Goal: Task Accomplishment & Management: Manage account settings

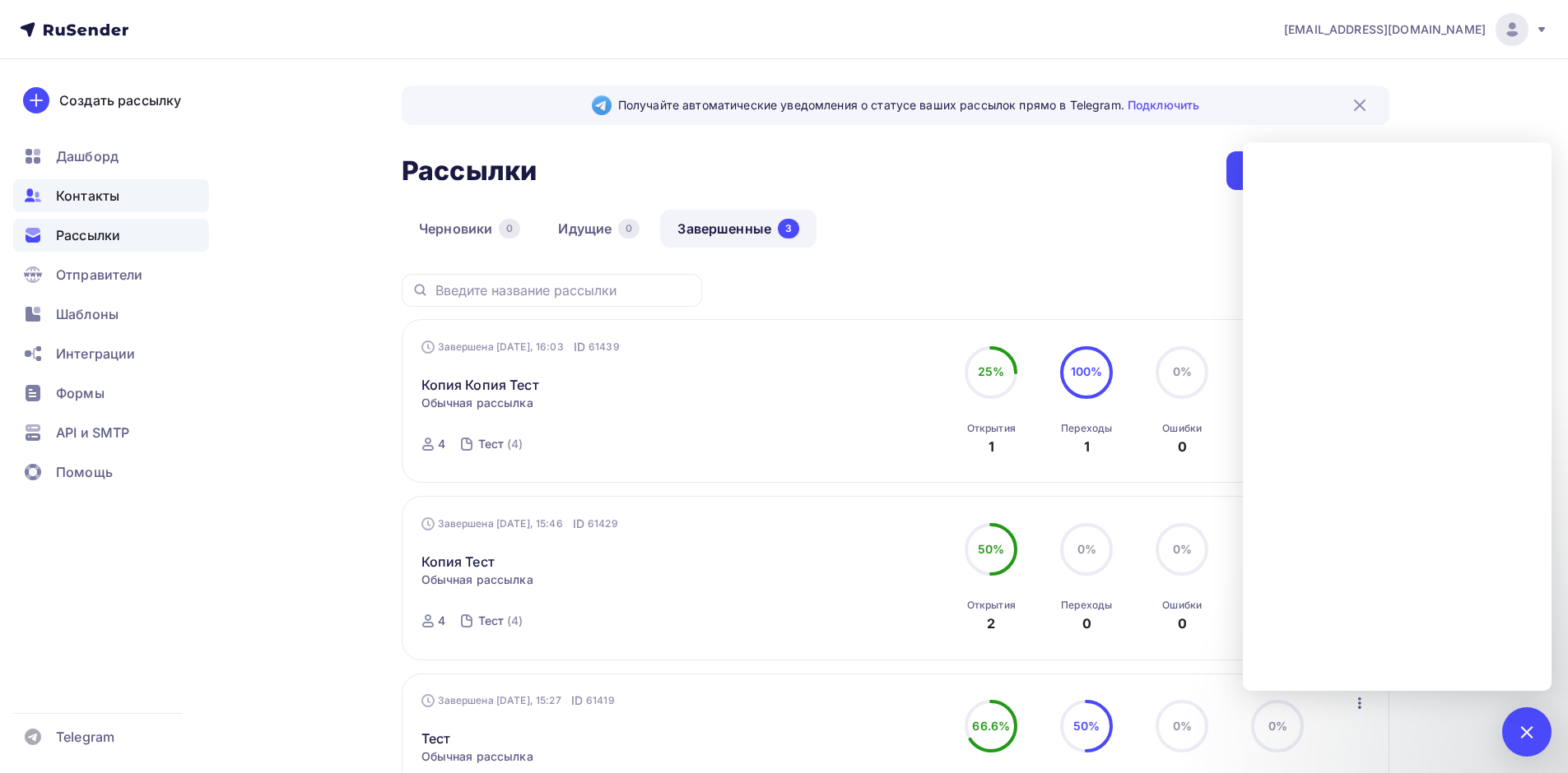
click at [114, 198] on span "Контакты" at bounding box center [88, 196] width 63 height 20
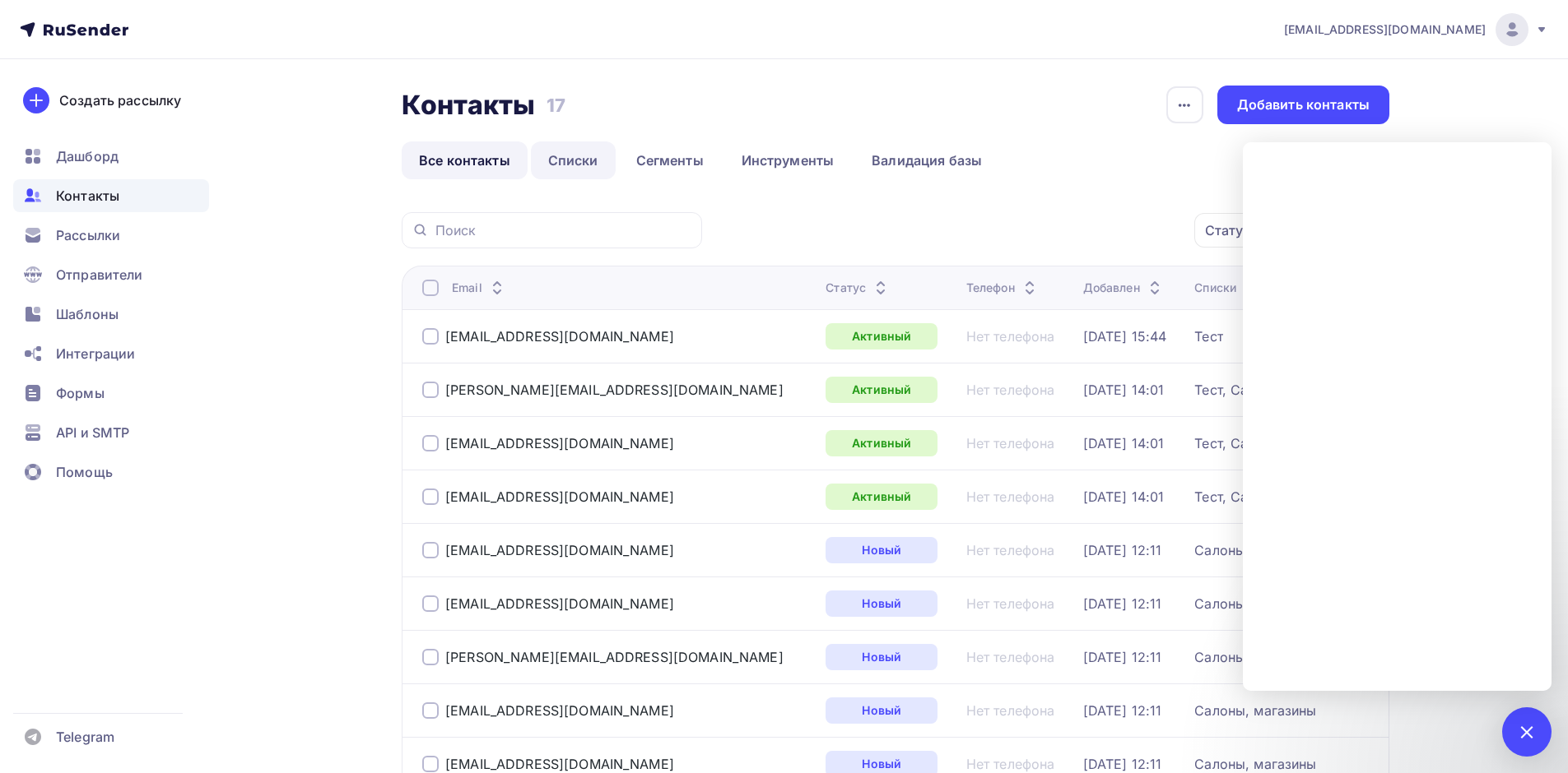
click at [570, 156] on link "Списки" at bounding box center [573, 161] width 85 height 38
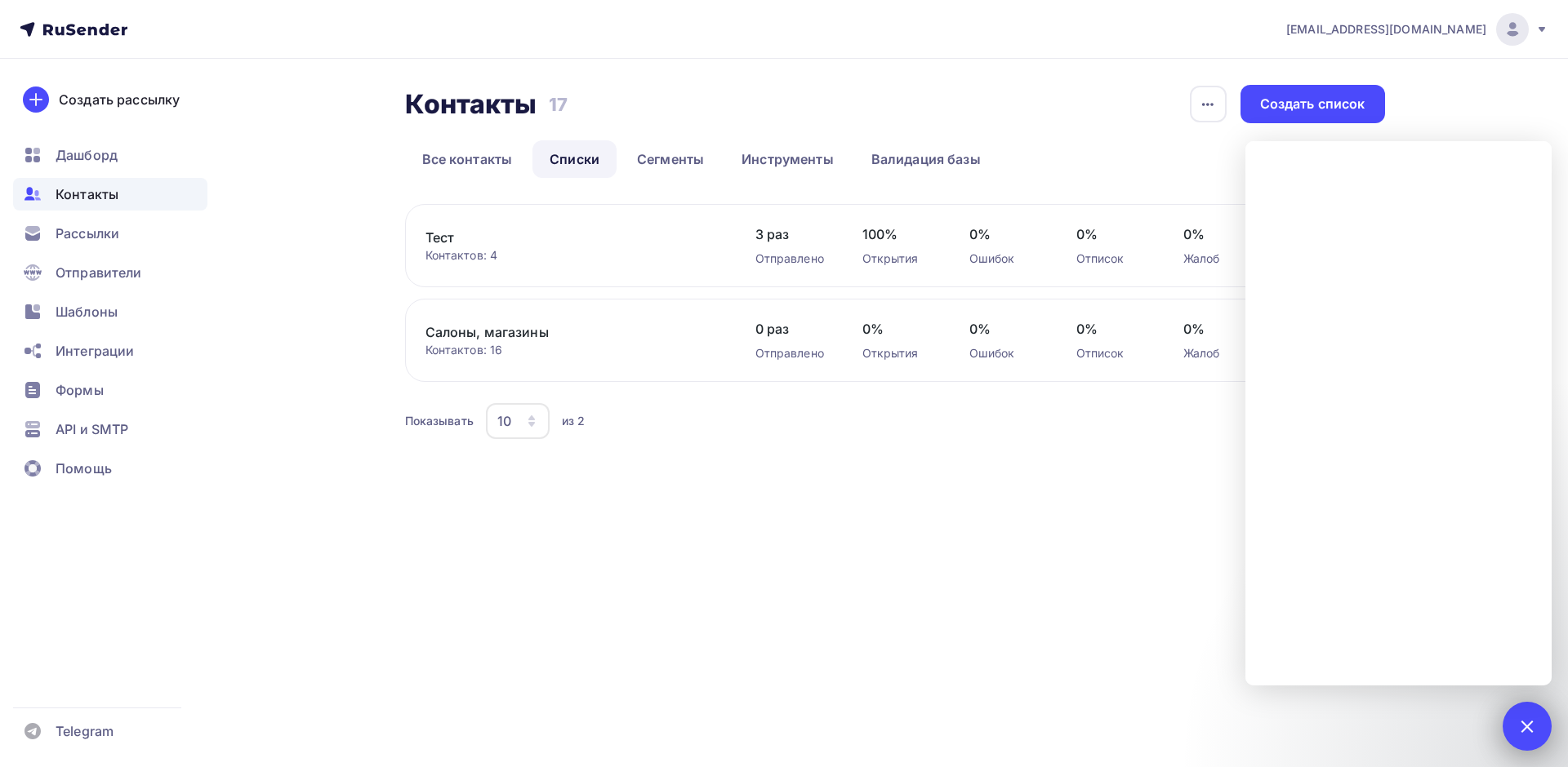
click at [1539, 725] on div "1" at bounding box center [1527, 727] width 49 height 49
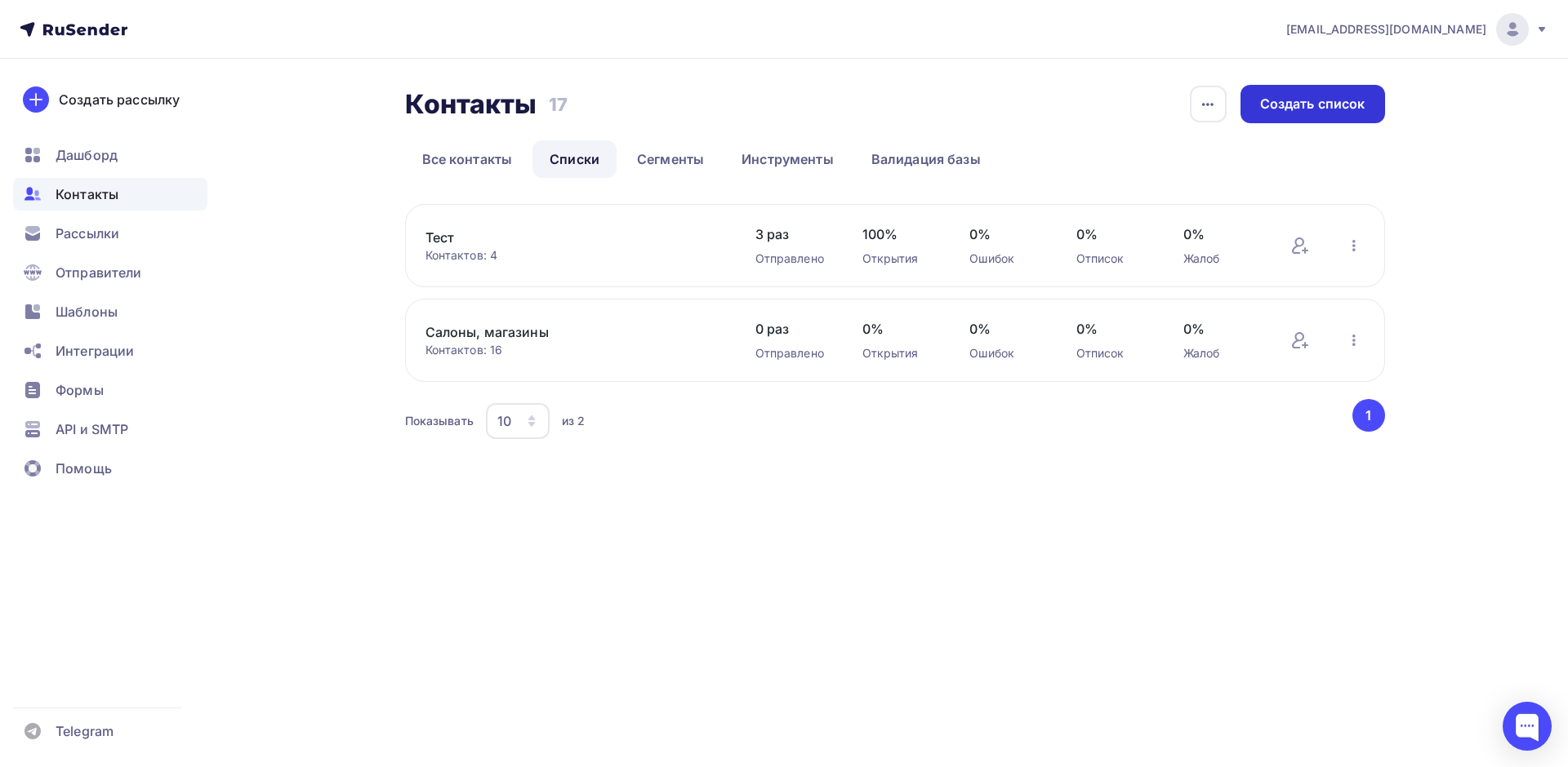
click at [1285, 103] on div "Создать список" at bounding box center [1312, 104] width 105 height 19
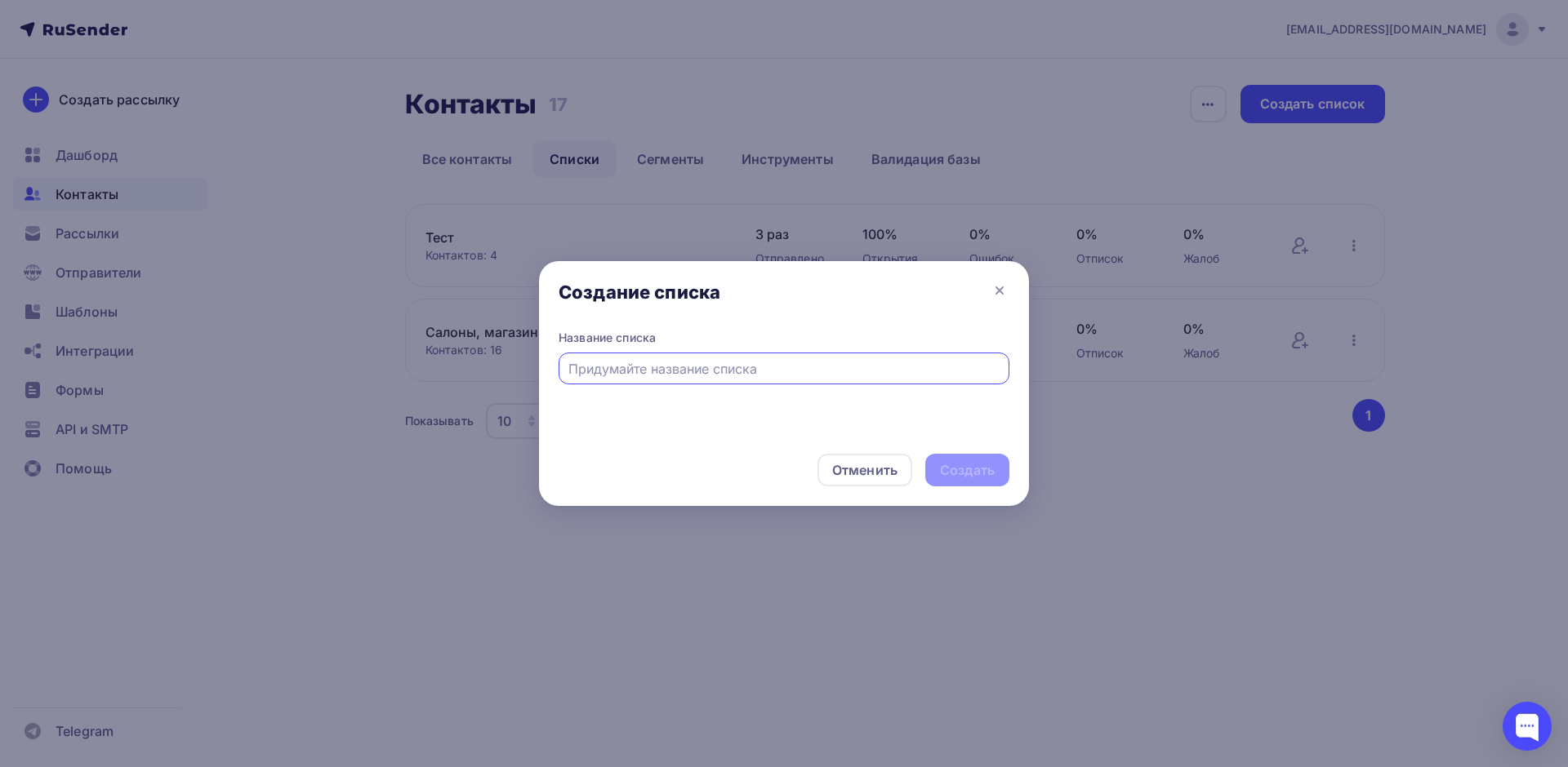
click at [867, 375] on input "text" at bounding box center [784, 369] width 432 height 20
click at [633, 372] on input "Рассылка панели [DATE]" at bounding box center [784, 369] width 432 height 20
type input "Рассылка 3Д панели [DATE]"
click at [983, 466] on div "Создать" at bounding box center [967, 470] width 55 height 19
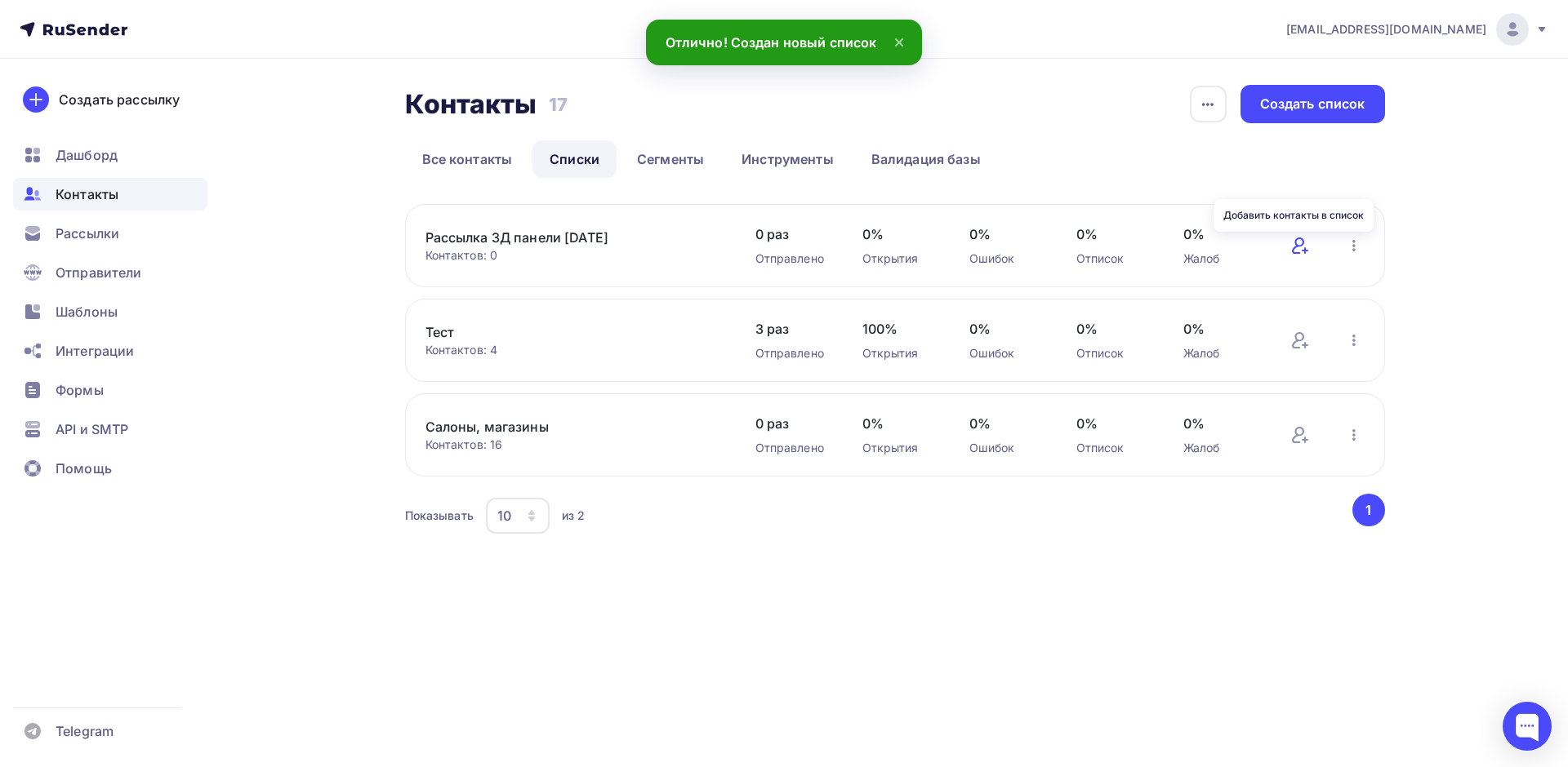
click at [1307, 250] on icon at bounding box center [1304, 250] width 4 height 0
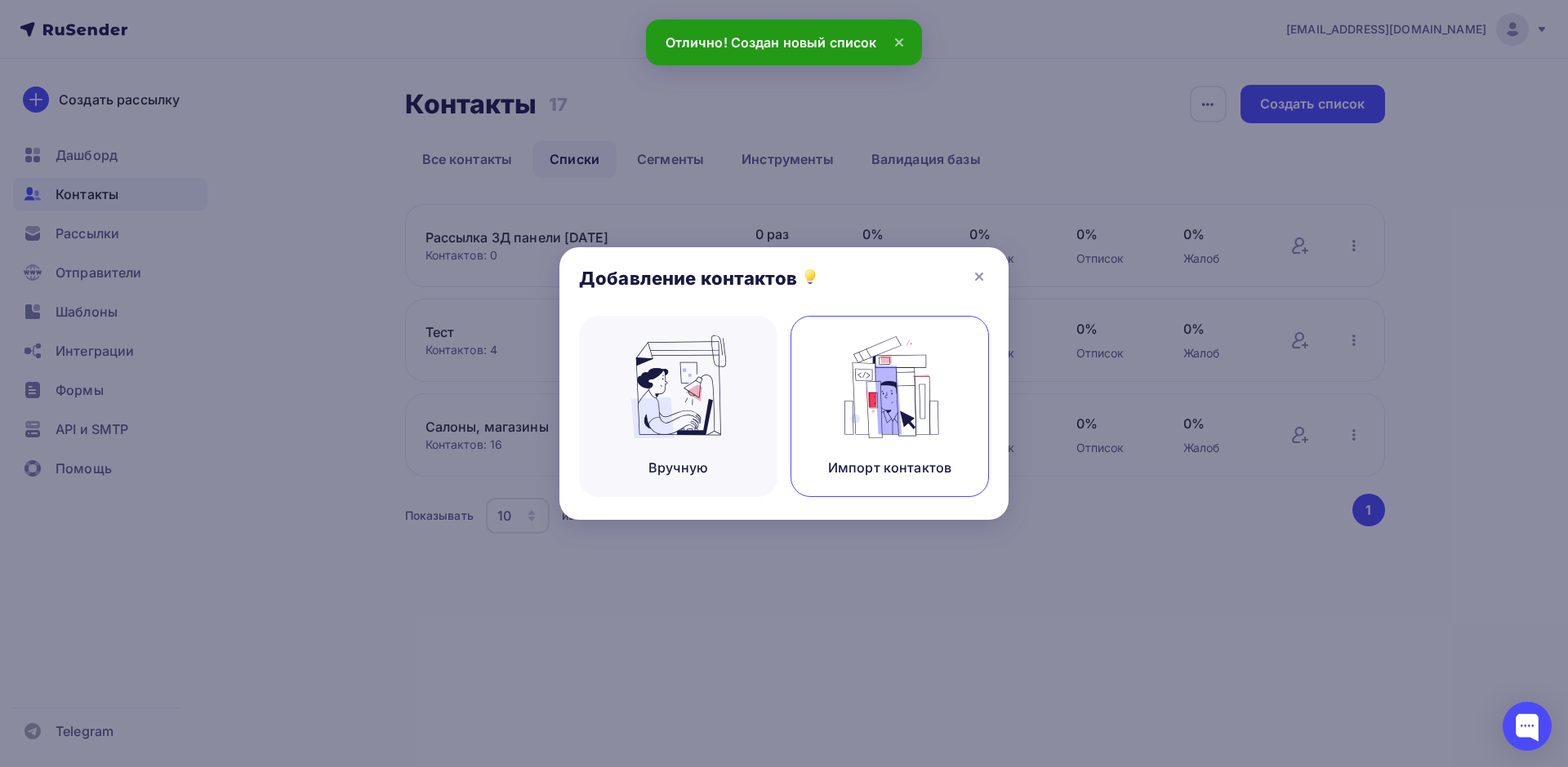
click at [894, 415] on img at bounding box center [890, 387] width 109 height 103
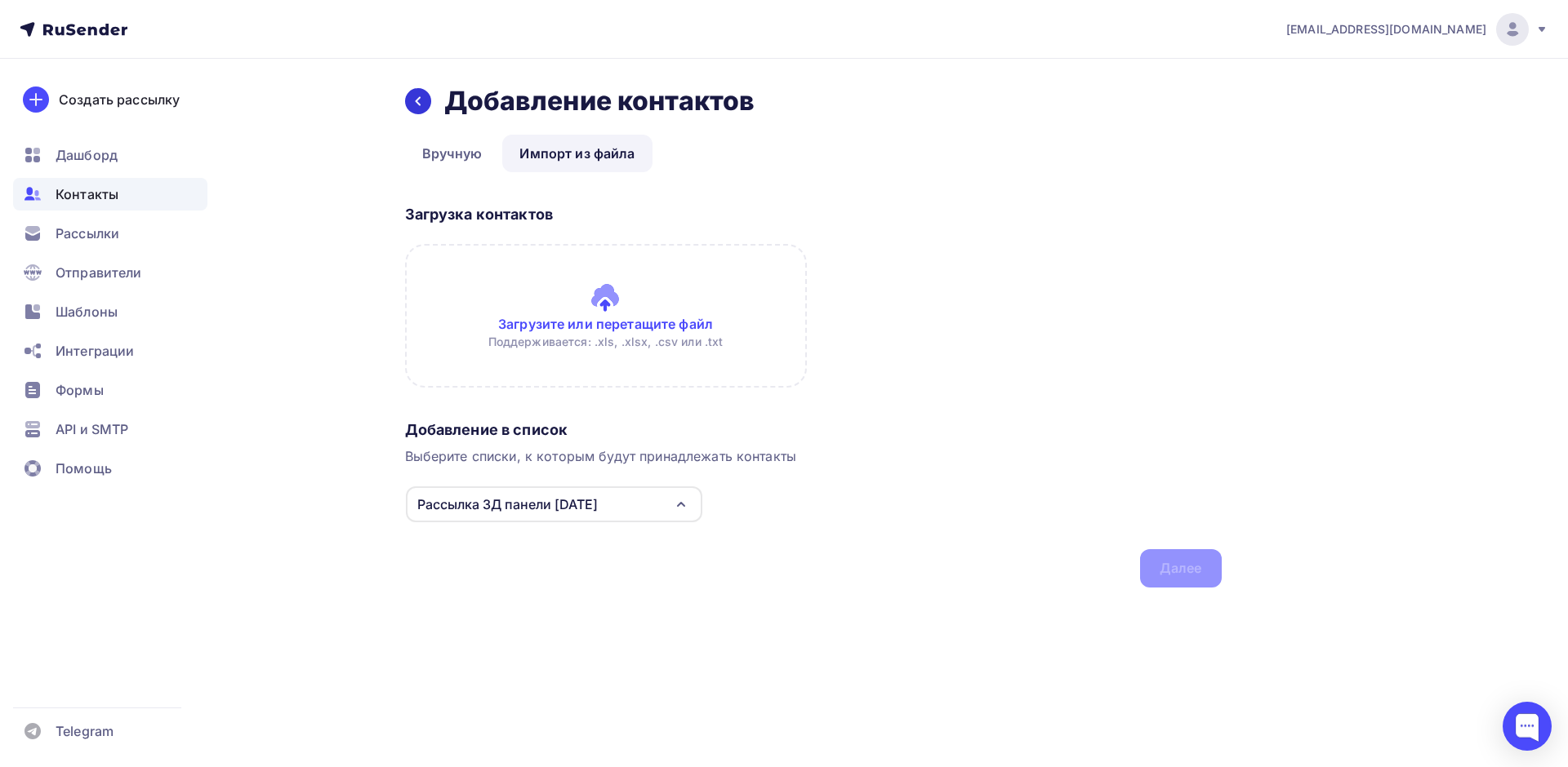
click at [425, 100] on div at bounding box center [417, 100] width 26 height 26
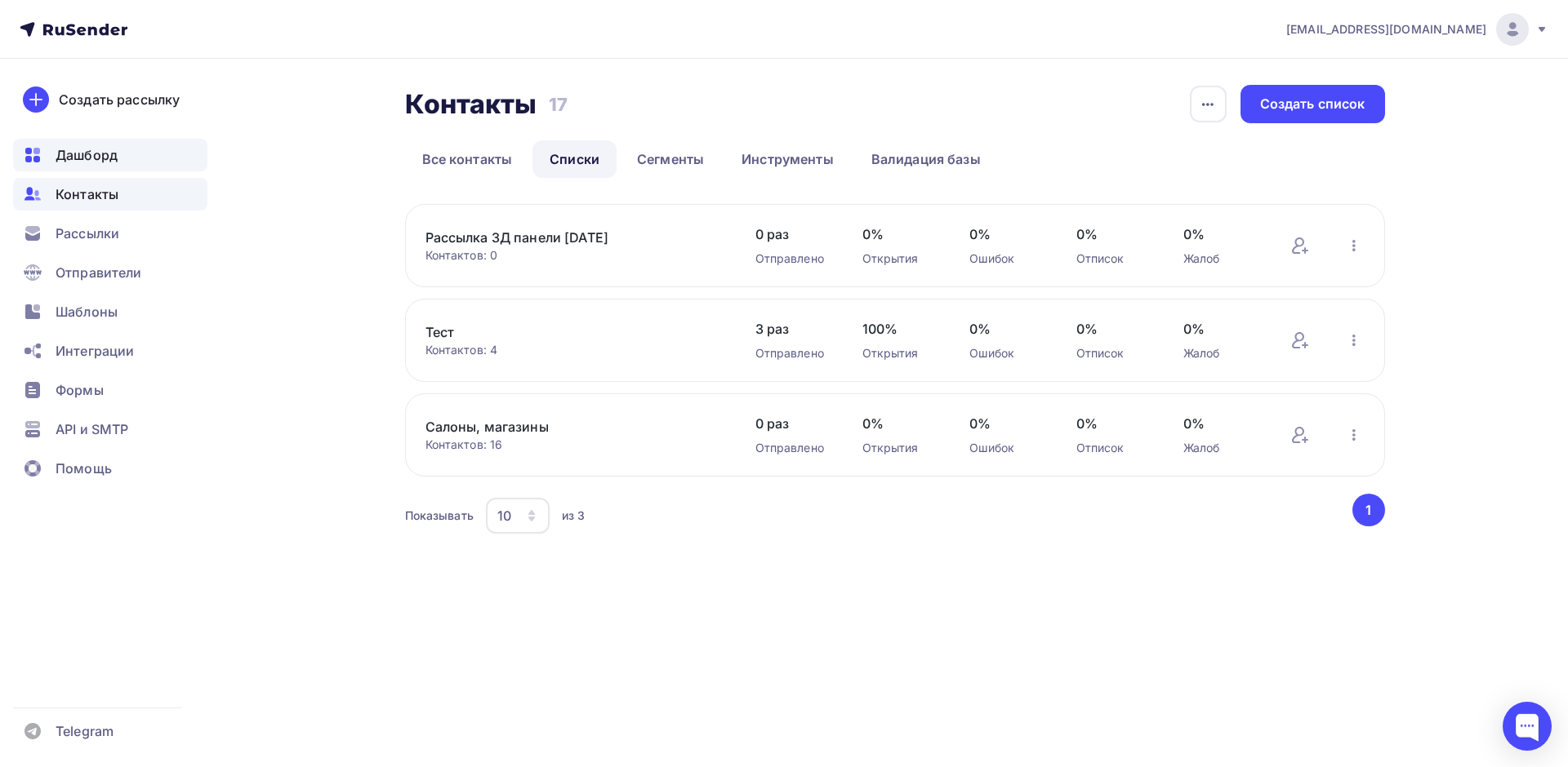
click at [92, 153] on span "Дашборд" at bounding box center [86, 155] width 62 height 20
